Goal: Information Seeking & Learning: Learn about a topic

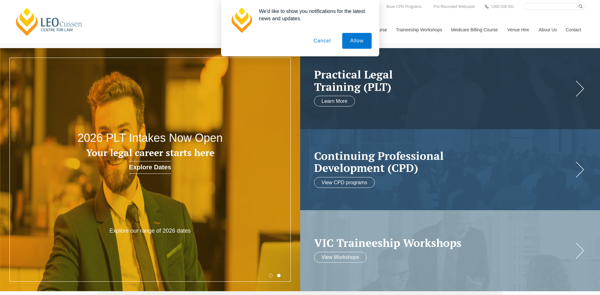
click at [325, 40] on button "Cancel" at bounding box center [321, 41] width 33 height 16
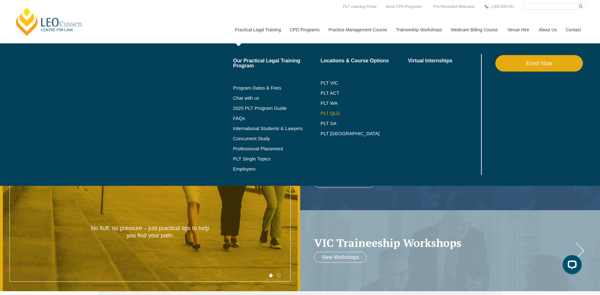
click at [327, 114] on link "PLT QLD" at bounding box center [364, 113] width 88 height 5
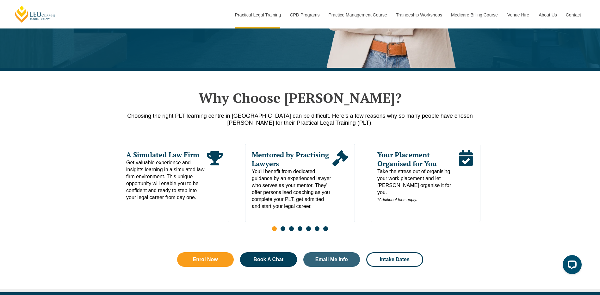
scroll to position [253, 0]
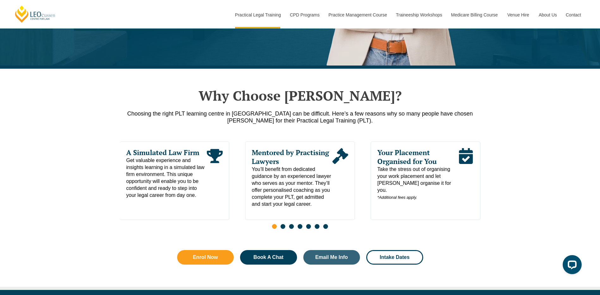
click at [283, 228] on span "Go to slide 2" at bounding box center [282, 226] width 5 height 5
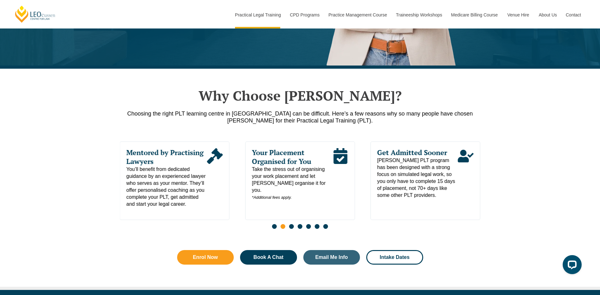
click at [292, 227] on span "Go to slide 3" at bounding box center [291, 226] width 5 height 5
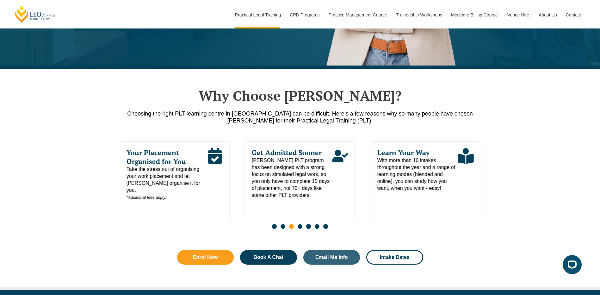
click at [301, 229] on span "Go to slide 4" at bounding box center [299, 226] width 5 height 5
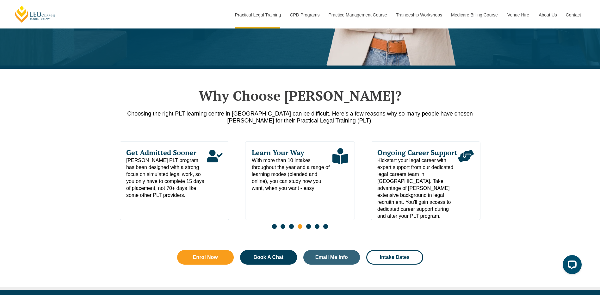
click at [309, 228] on span "Go to slide 5" at bounding box center [308, 226] width 5 height 5
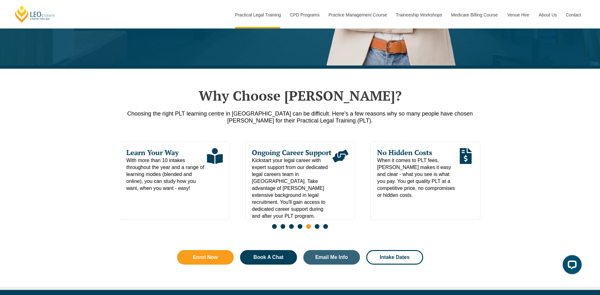
click at [317, 228] on span "Go to slide 6" at bounding box center [317, 226] width 5 height 5
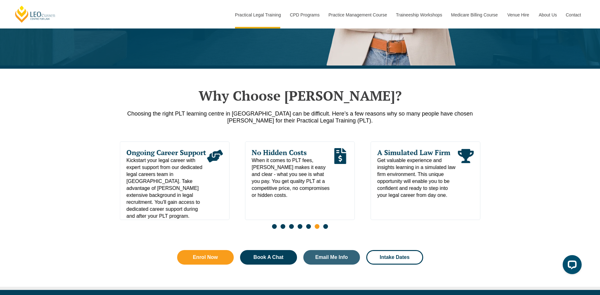
click at [324, 229] on span "Go to slide 7" at bounding box center [325, 226] width 5 height 5
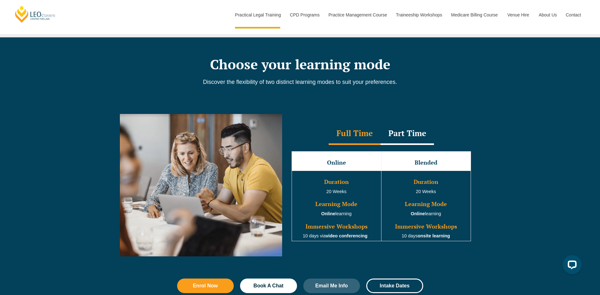
scroll to position [506, 0]
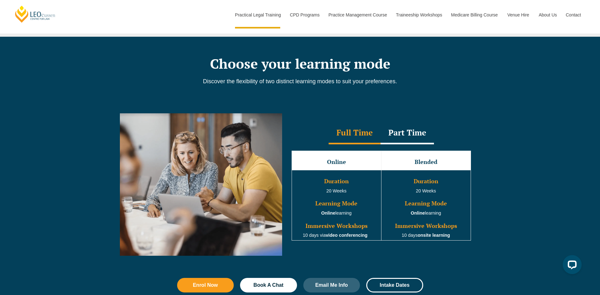
click at [419, 141] on div "Part Time" at bounding box center [406, 133] width 53 height 22
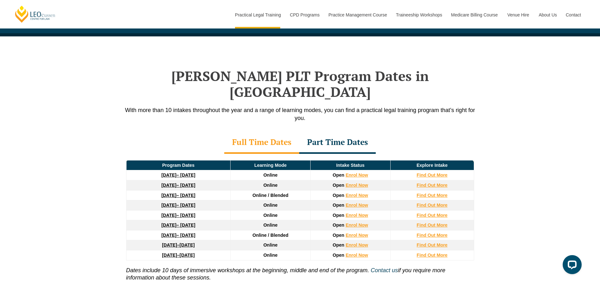
scroll to position [790, 0]
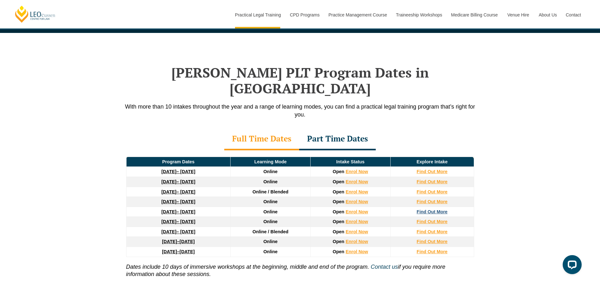
click at [420, 209] on strong "Find Out More" at bounding box center [431, 211] width 31 height 5
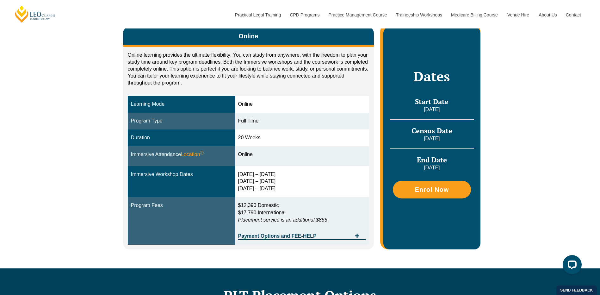
scroll to position [126, 0]
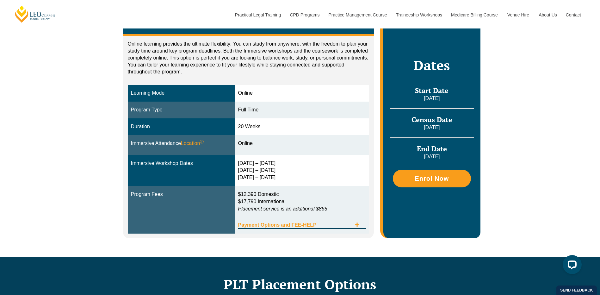
click at [359, 226] on icon "Tabs. Open items with Enter or Space, close with Escape and navigate using the …" at bounding box center [356, 224] width 5 height 5
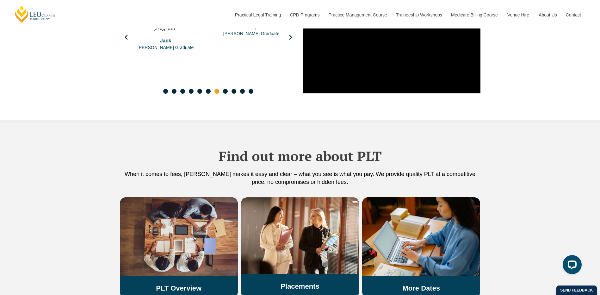
scroll to position [1359, 0]
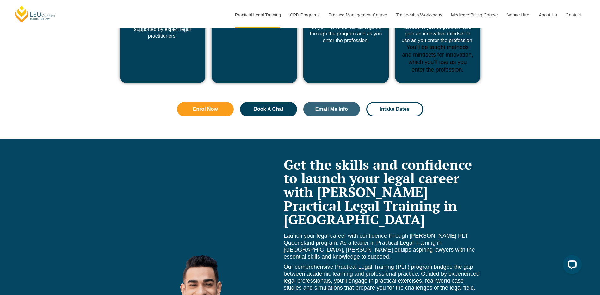
scroll to position [2624, 0]
